Goal: Information Seeking & Learning: Understand process/instructions

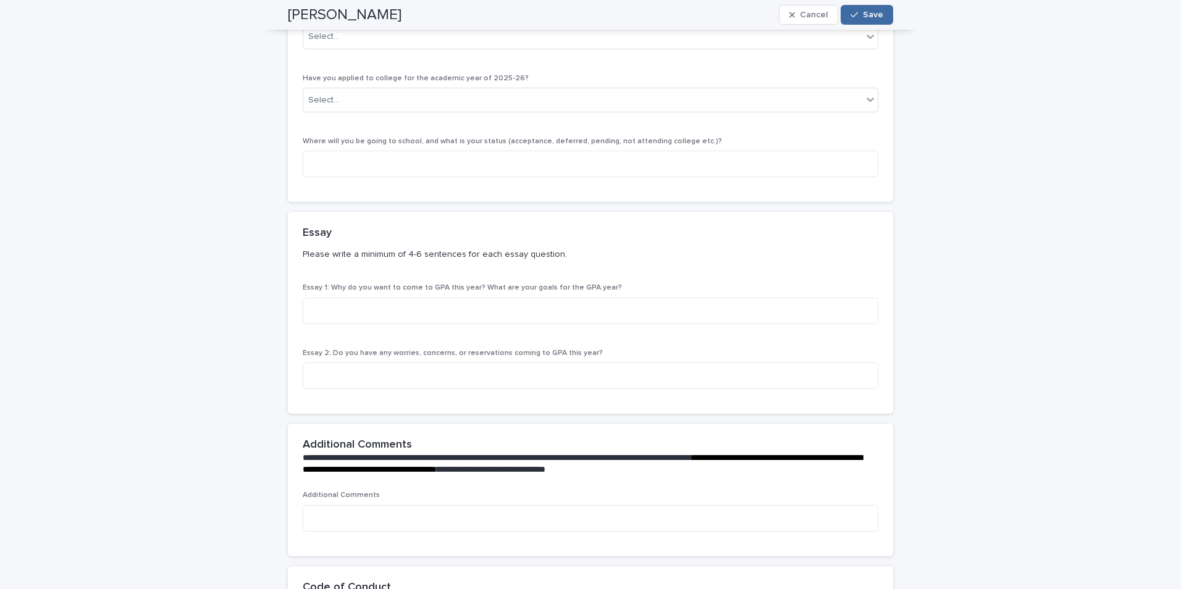
scroll to position [4212, 0]
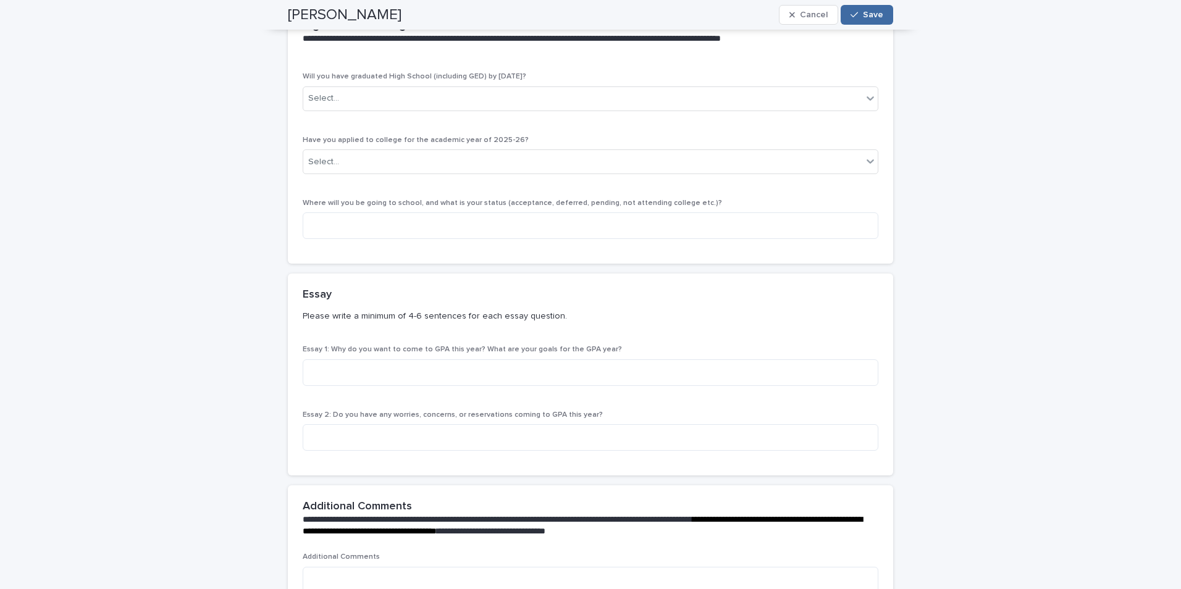
click at [416, 346] on span "Essay 1: Why do you want to come to GPA this year? What are your goals for the …" at bounding box center [462, 349] width 319 height 7
click at [413, 346] on span "Essay 1: Why do you want to come to GPA this year? What are your goals for the …" at bounding box center [462, 349] width 319 height 7
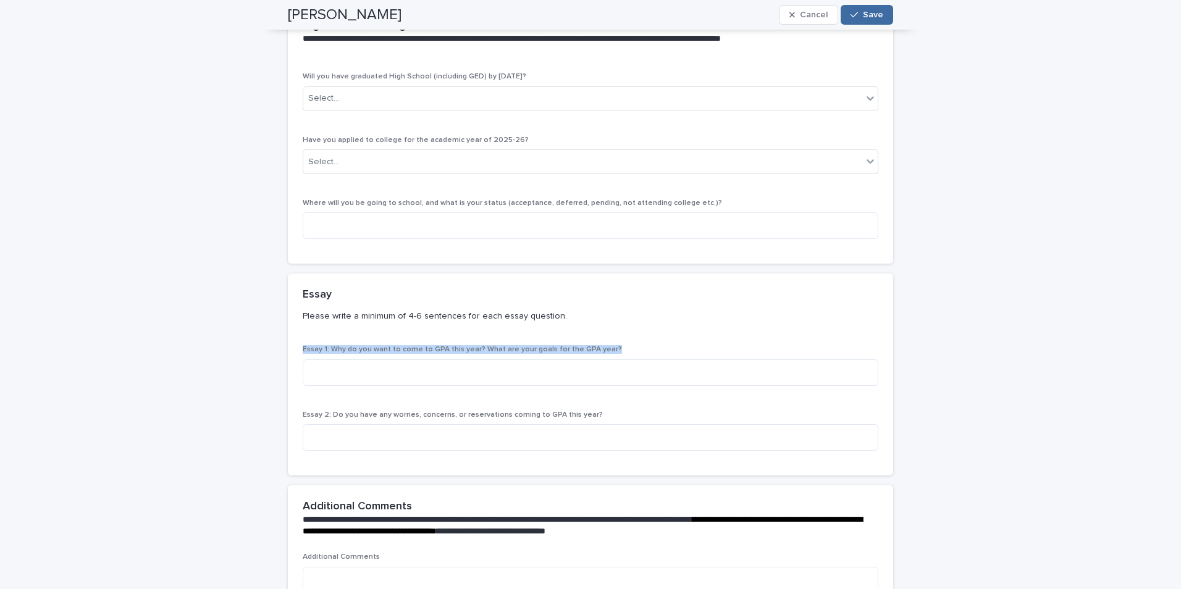
click at [413, 346] on span "Essay 1: Why do you want to come to GPA this year? What are your goals for the …" at bounding box center [462, 349] width 319 height 7
drag, startPoint x: 413, startPoint y: 342, endPoint x: 382, endPoint y: 342, distance: 30.9
click at [382, 346] on span "Essay 1: Why do you want to come to GPA this year? What are your goals for the …" at bounding box center [462, 349] width 319 height 7
click at [410, 411] on span "Essay 2: Do you have any worries, concerns, or reservations coming to GPA this …" at bounding box center [453, 414] width 300 height 7
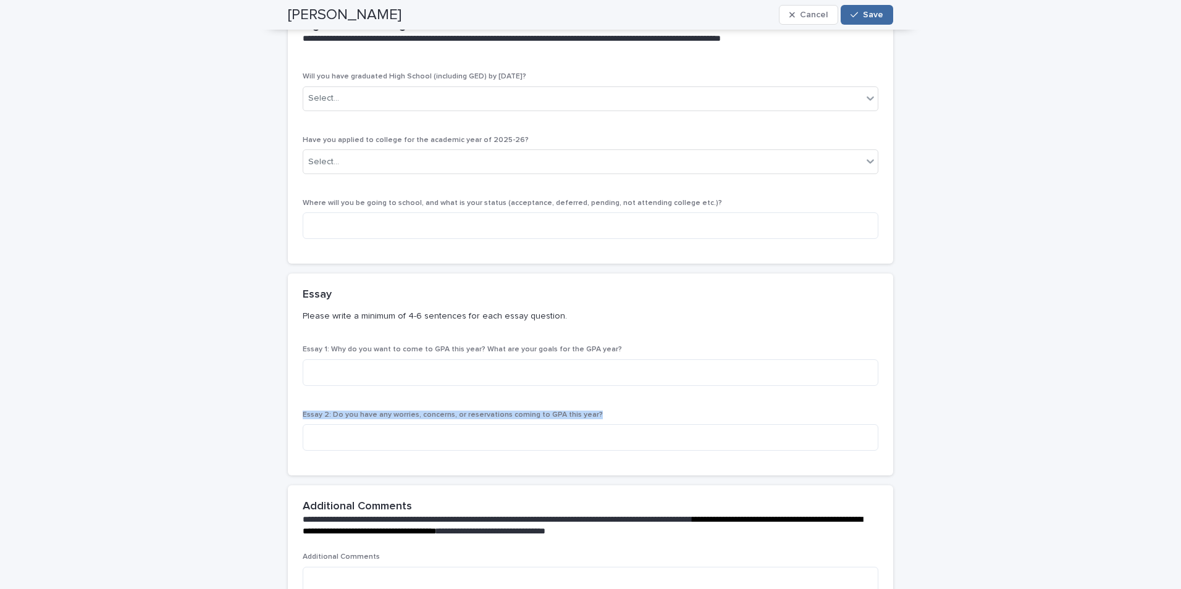
click at [410, 411] on span "Essay 2: Do you have any worries, concerns, or reservations coming to GPA this …" at bounding box center [453, 414] width 300 height 7
copy span "Essay 2: Do you have any worries, concerns, or reservations coming to GPA this …"
